Goal: Task Accomplishment & Management: Use online tool/utility

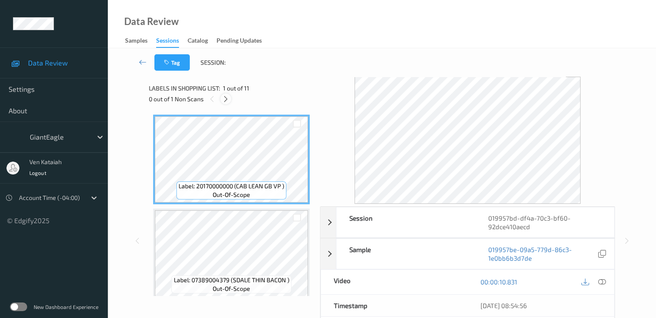
click at [223, 97] on icon at bounding box center [225, 99] width 7 height 8
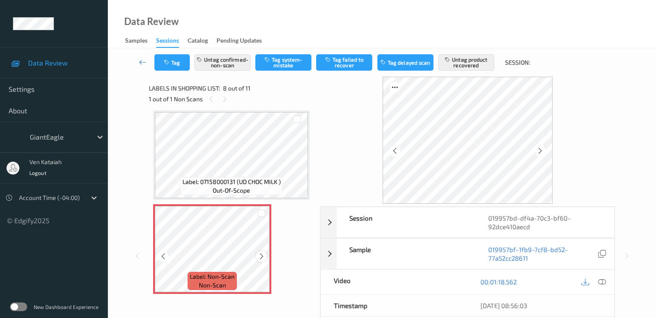
click at [258, 258] on icon at bounding box center [261, 257] width 7 height 8
click at [600, 276] on div at bounding box center [602, 282] width 12 height 12
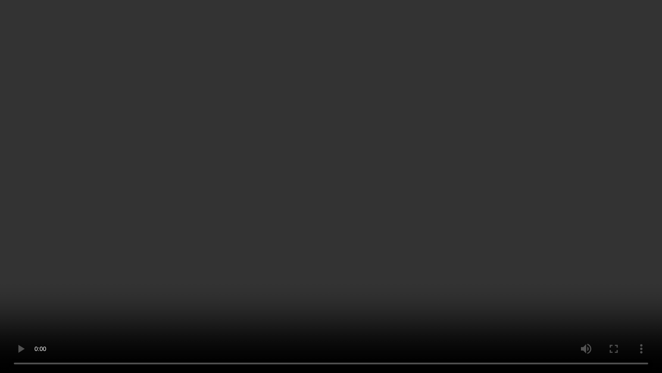
click at [528, 201] on video at bounding box center [331, 186] width 662 height 373
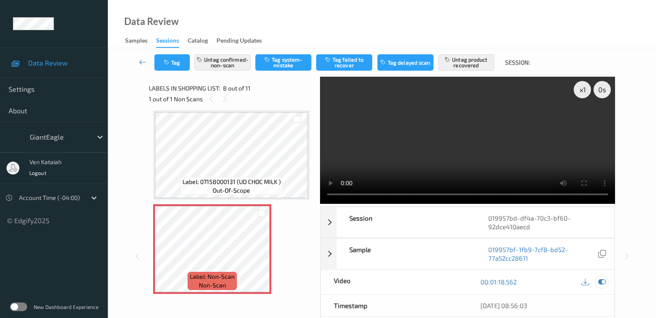
click at [607, 282] on div at bounding box center [602, 282] width 12 height 12
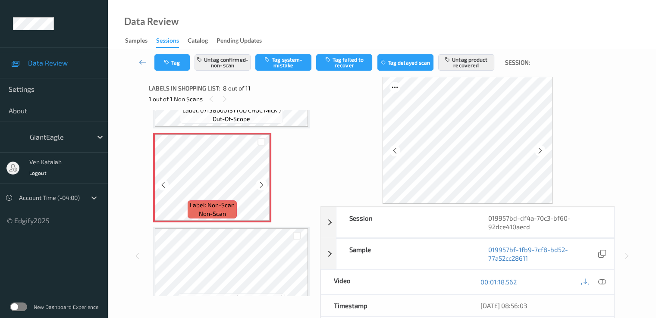
scroll to position [655, 0]
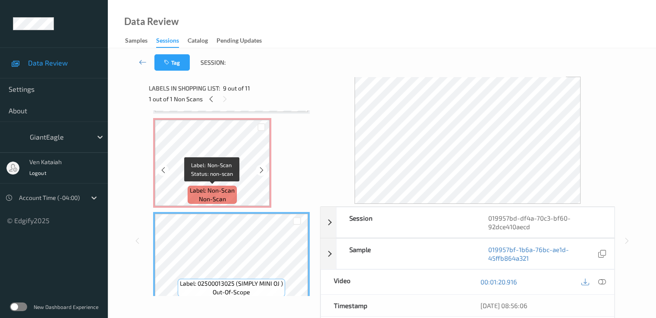
click at [236, 188] on div "Label: Non-Scan non-scan" at bounding box center [212, 195] width 49 height 18
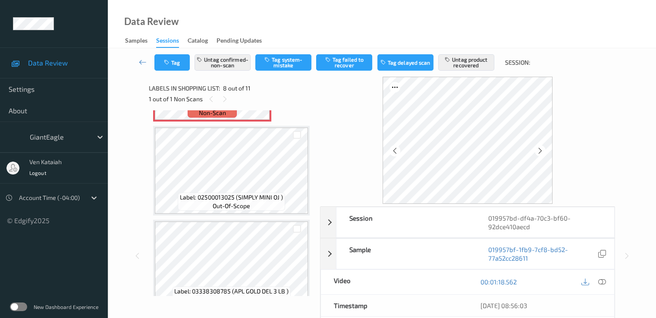
scroll to position [853, 0]
